Goal: Check status: Check status

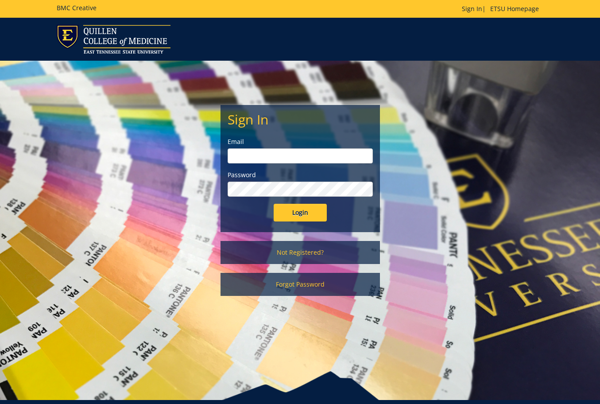
type input "[PERSON_NAME][EMAIL_ADDRESS][DOMAIN_NAME]"
click at [292, 213] on input "Login" at bounding box center [300, 213] width 53 height 18
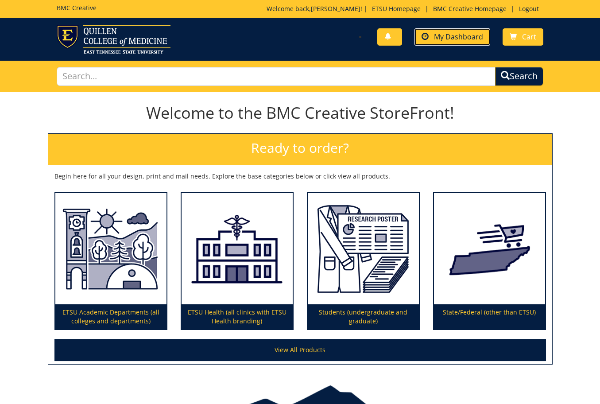
click at [443, 36] on span "My Dashboard" at bounding box center [458, 37] width 49 height 10
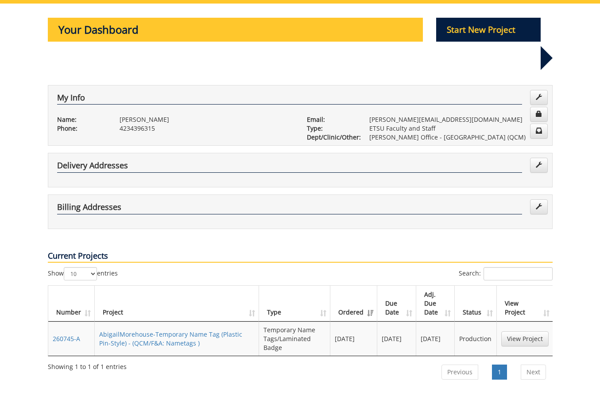
scroll to position [133, 0]
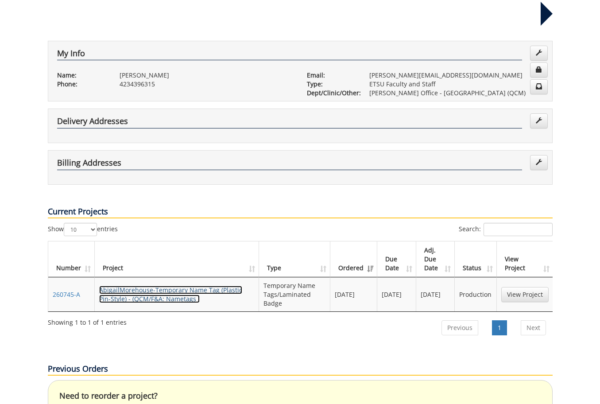
click at [163, 286] on link "AbigailMorehouse-Temporary Name Tag (Plastic Pin-Style) - (QCM/F&A: Nametags )" at bounding box center [170, 294] width 143 height 17
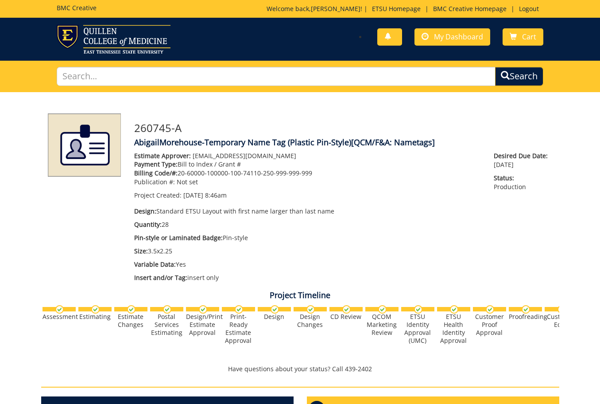
scroll to position [430, 0]
drag, startPoint x: 245, startPoint y: 357, endPoint x: 303, endPoint y: 355, distance: 57.6
click at [303, 355] on div "Assessment Estimating" at bounding box center [300, 331] width 518 height 54
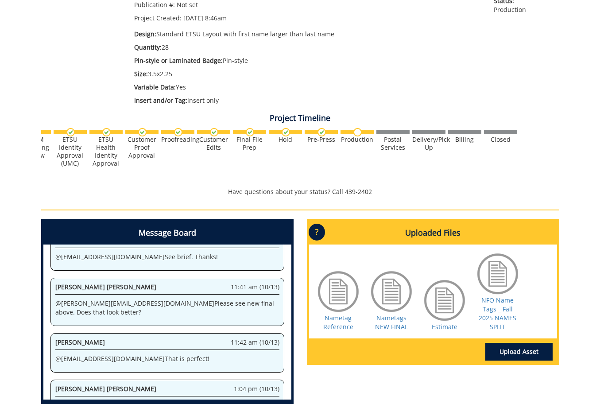
scroll to position [0, 0]
